Goal: Find specific page/section: Find specific page/section

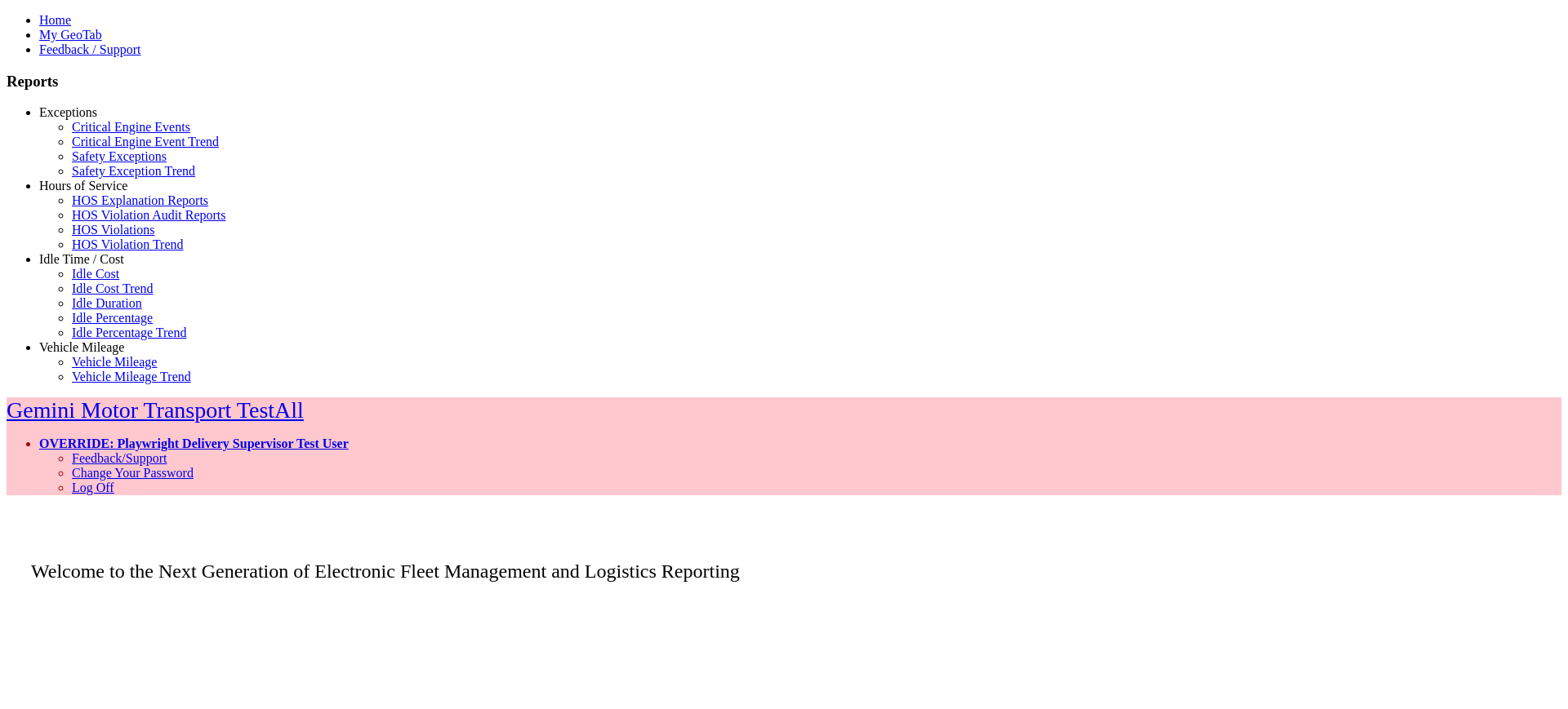
click at [86, 266] on link "Idle Time / Cost" at bounding box center [81, 259] width 85 height 14
click at [86, 325] on link "Idle Percentage" at bounding box center [112, 318] width 81 height 14
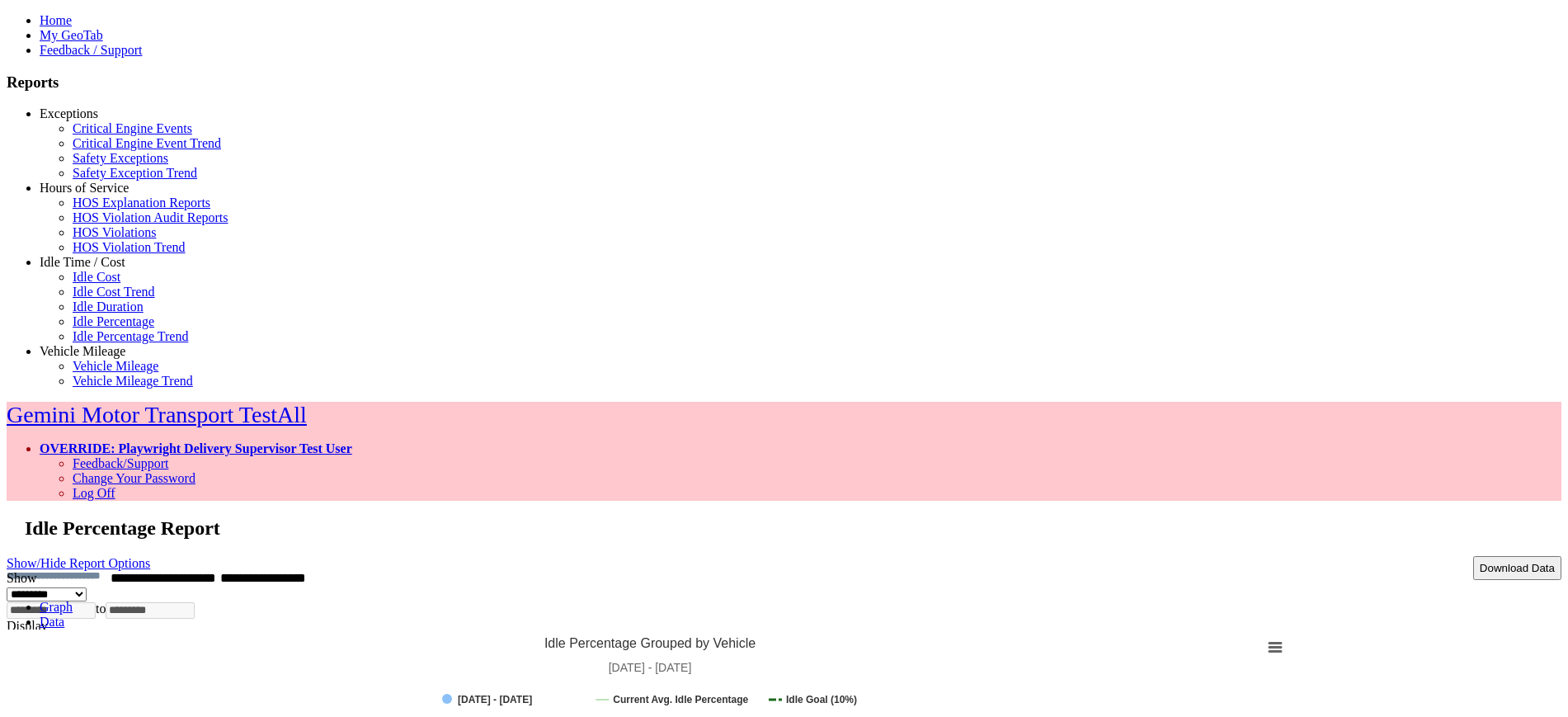
click at [352, 441] on link "OVERRIDE: Playwright Delivery Supervisor Test User" at bounding box center [196, 448] width 313 height 14
click at [115, 486] on link "Log Off" at bounding box center [94, 493] width 43 height 14
